Goal: Book appointment/travel/reservation

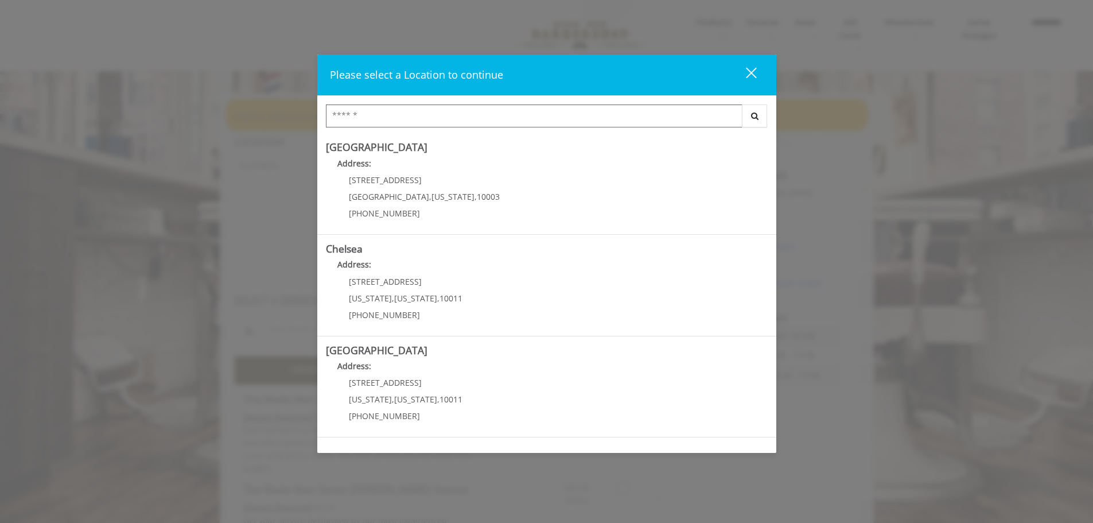
scroll to position [193, 0]
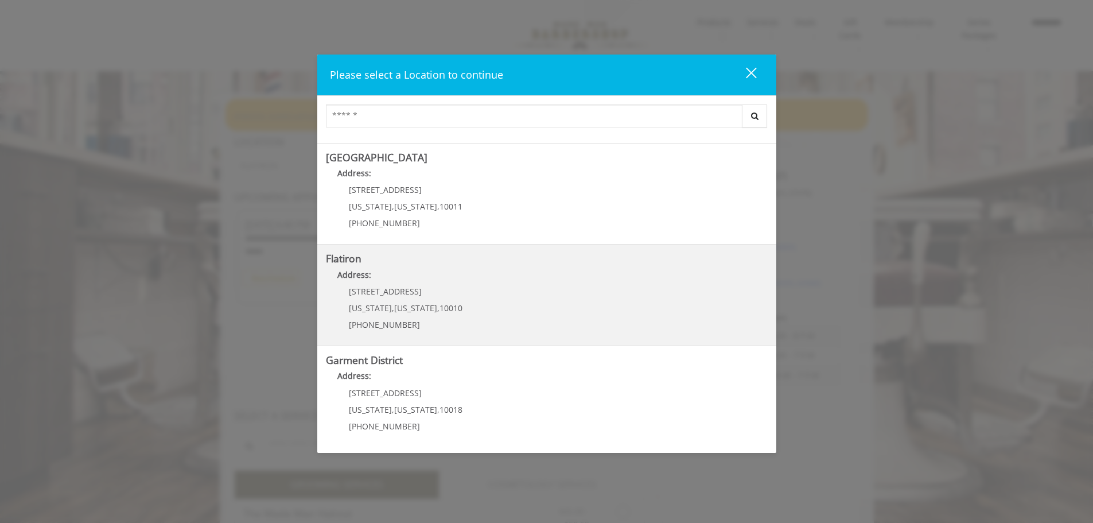
click at [430, 285] on "Address:" at bounding box center [547, 277] width 442 height 18
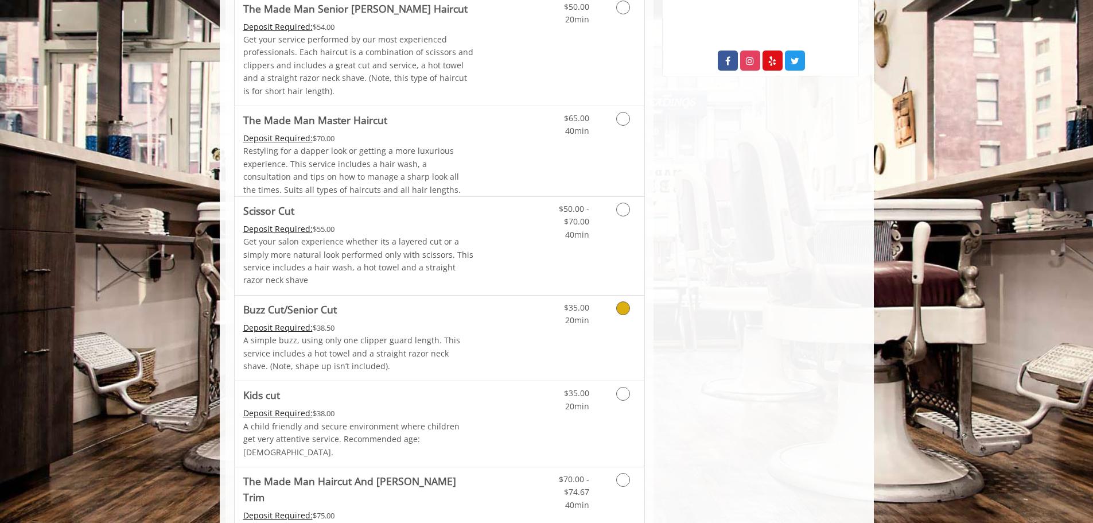
scroll to position [516, 0]
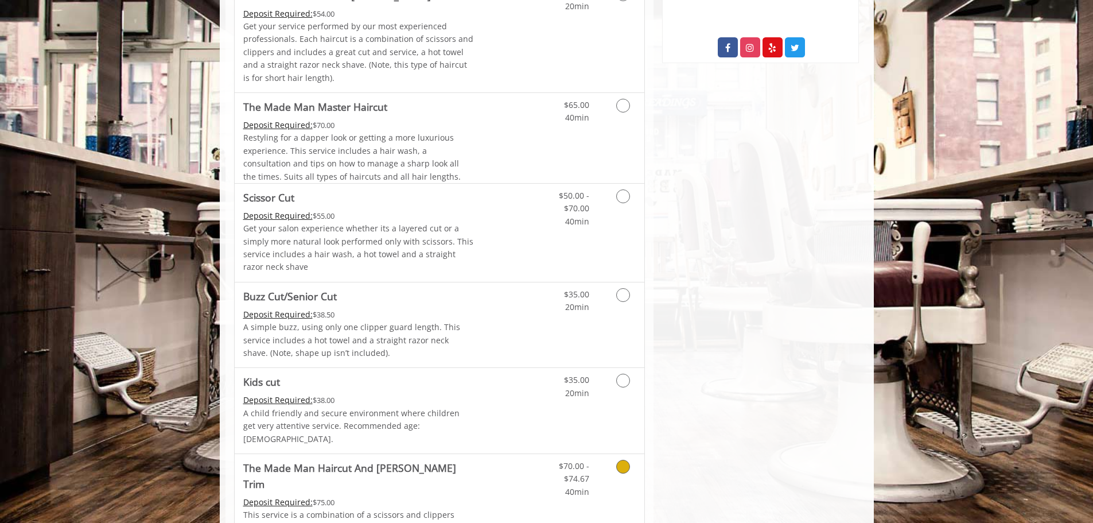
click at [431, 496] on div "Deposit Required: $75.00" at bounding box center [358, 502] width 231 height 13
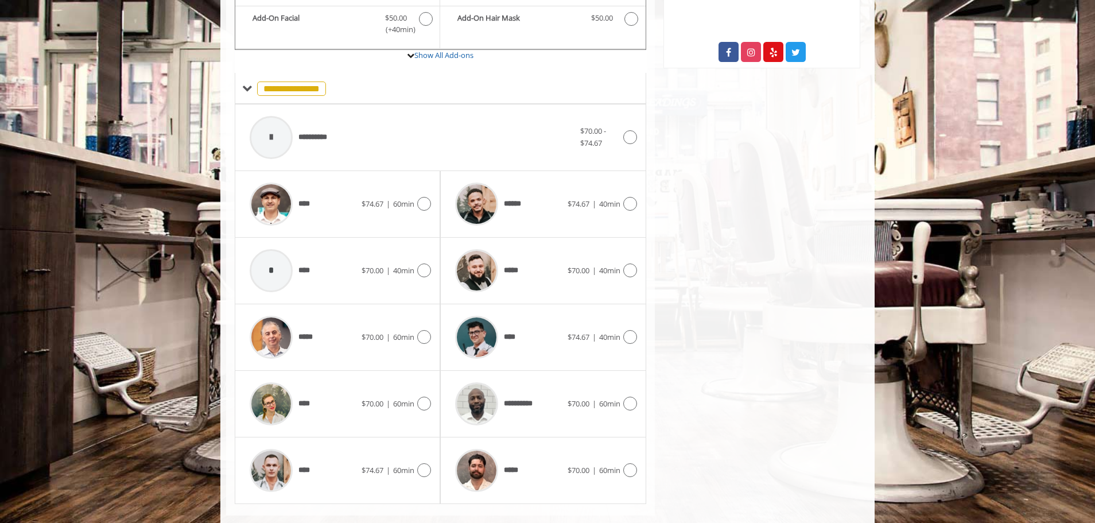
scroll to position [517, 0]
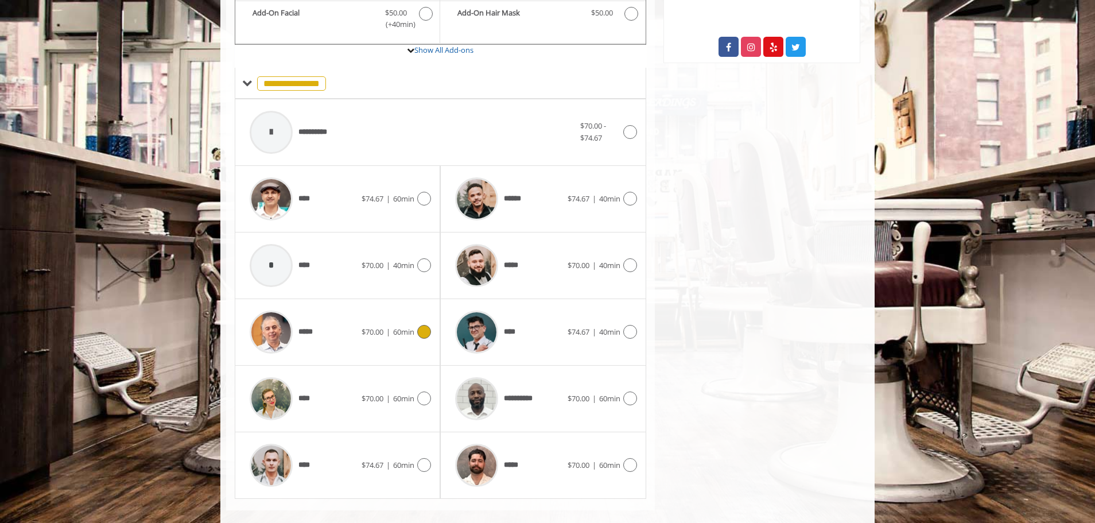
click at [329, 337] on div "*****" at bounding box center [303, 332] width 118 height 54
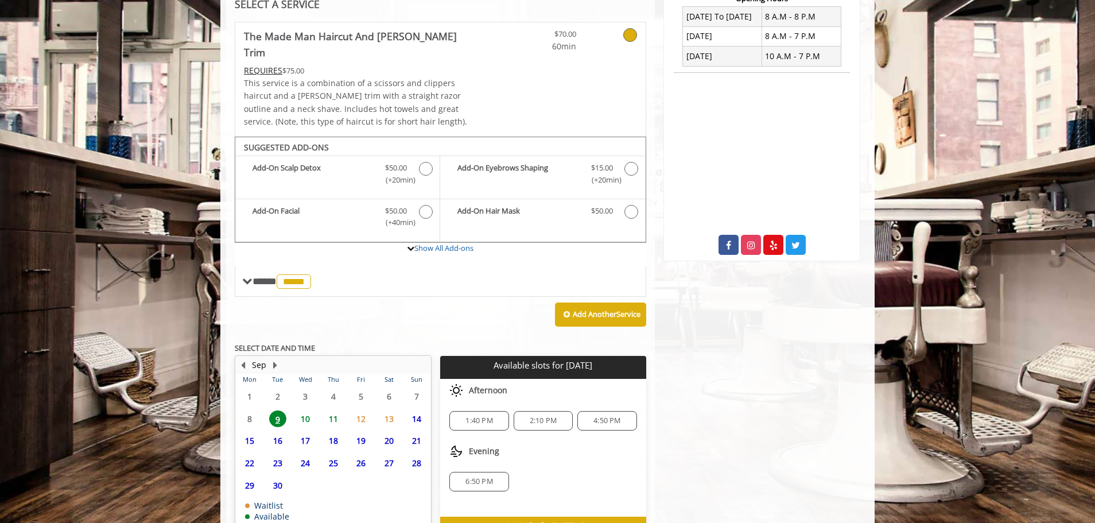
scroll to position [372, 0]
